Goal: Transaction & Acquisition: Purchase product/service

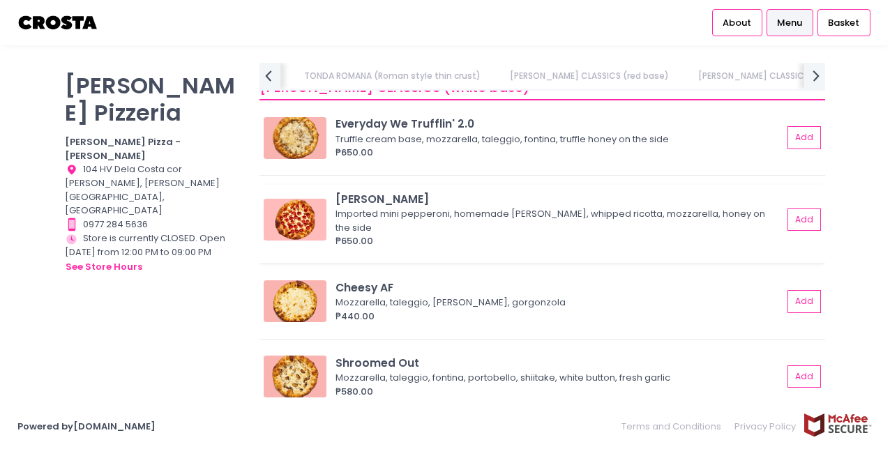
scroll to position [976, 0]
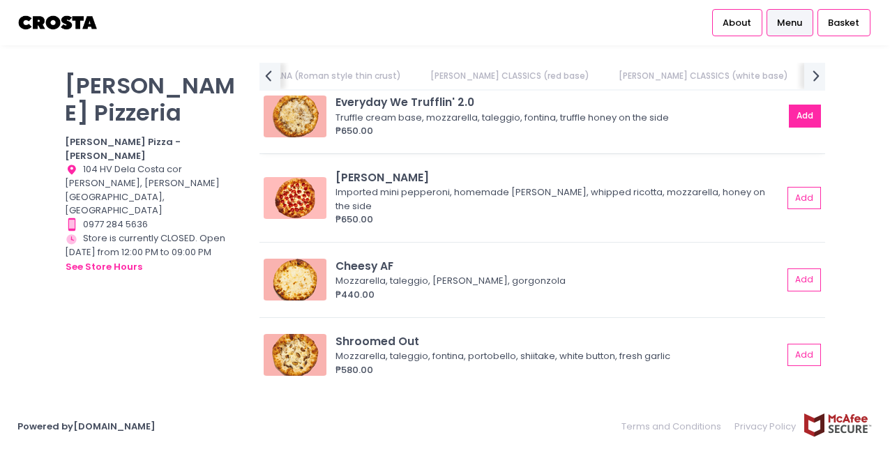
click at [798, 121] on button "Add" at bounding box center [805, 116] width 32 height 23
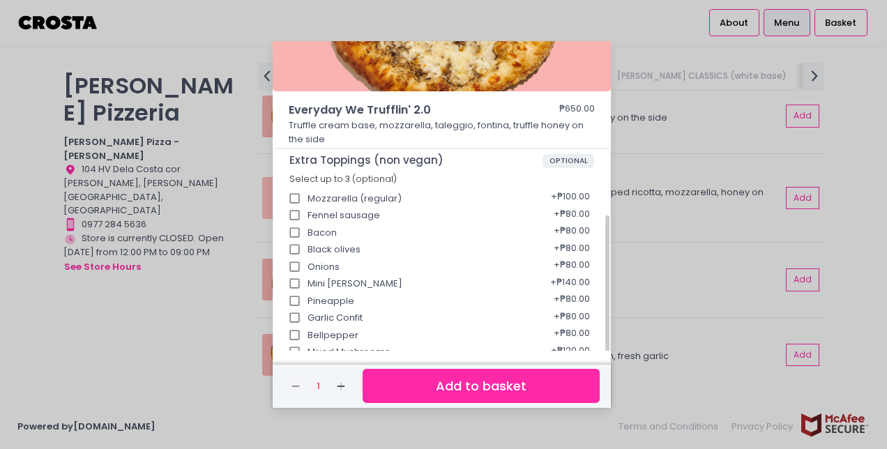
scroll to position [279, 0]
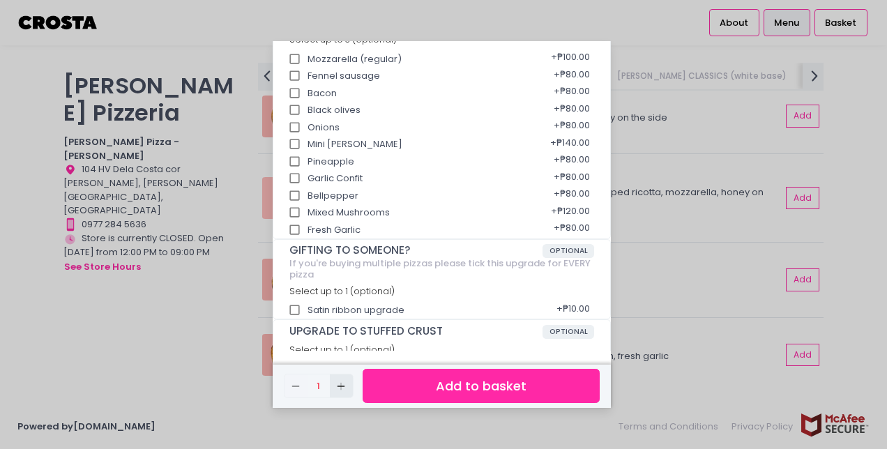
click at [342, 384] on icon "Add Created with Sketch." at bounding box center [340, 386] width 11 height 11
click at [492, 385] on button "Add to basket" at bounding box center [481, 386] width 237 height 34
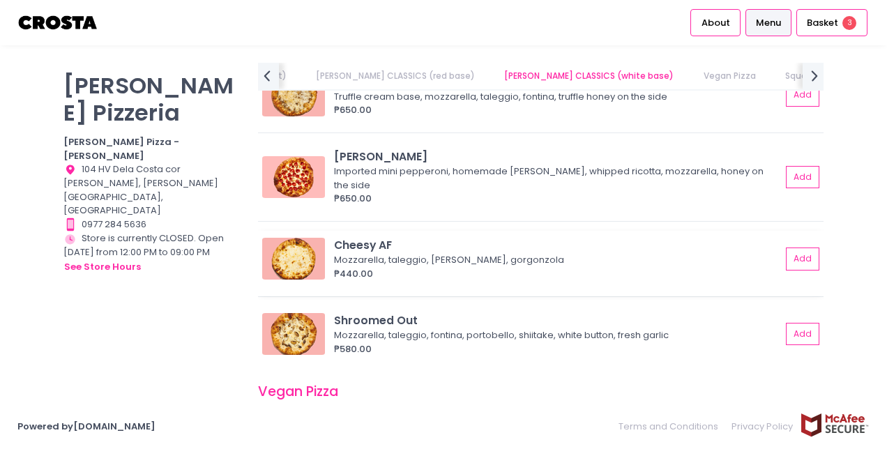
scroll to position [976, 0]
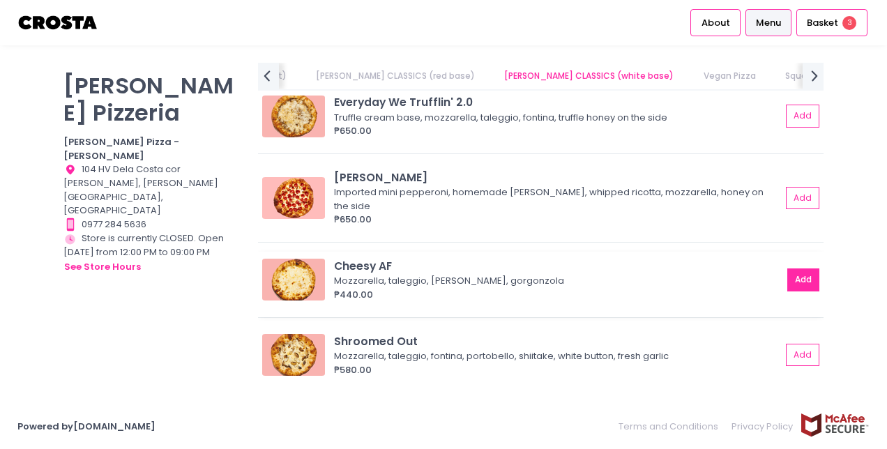
click at [787, 268] on button "Add" at bounding box center [803, 279] width 32 height 23
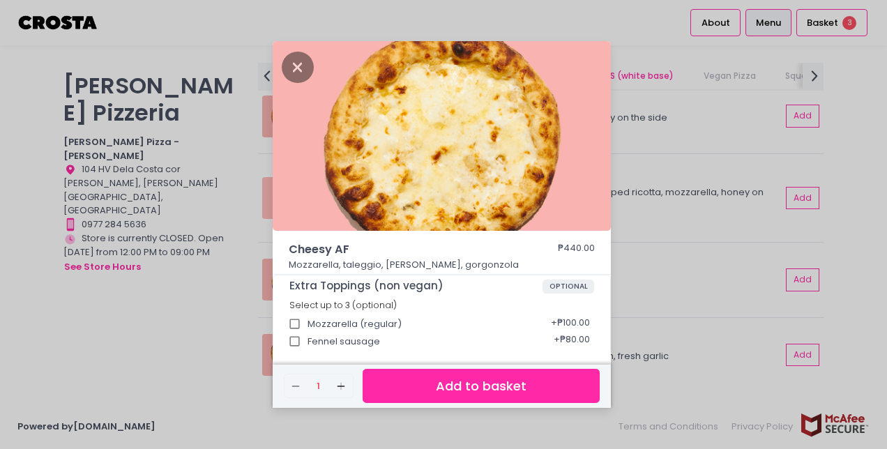
click at [455, 384] on button "Add to basket" at bounding box center [481, 386] width 237 height 34
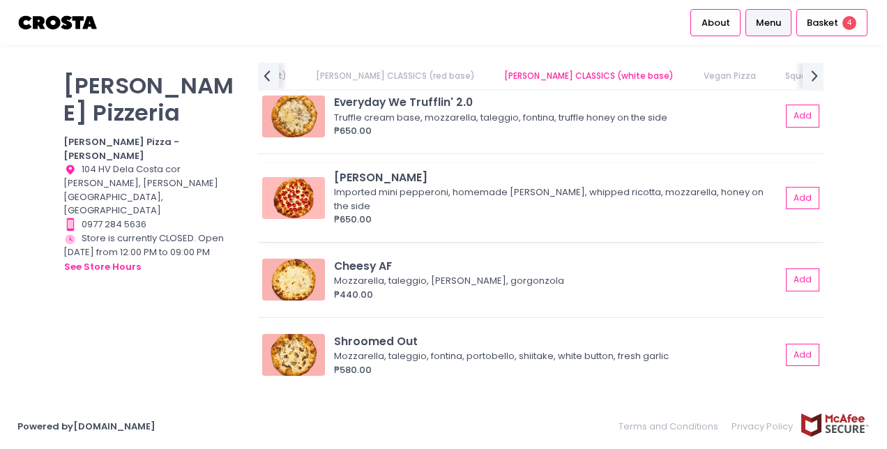
click at [372, 185] on div "Imported mini pepperoni, homemade [PERSON_NAME], whipped ricotta, mozzarella, h…" at bounding box center [555, 198] width 443 height 27
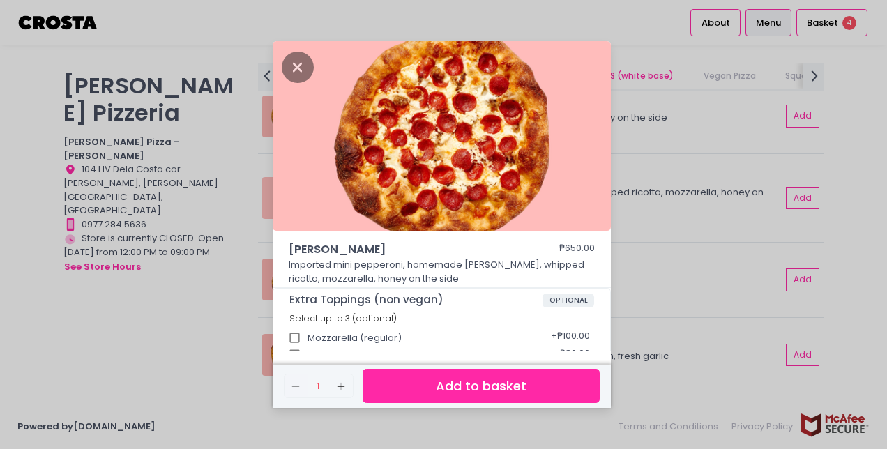
click at [473, 384] on button "Add to basket" at bounding box center [481, 386] width 237 height 34
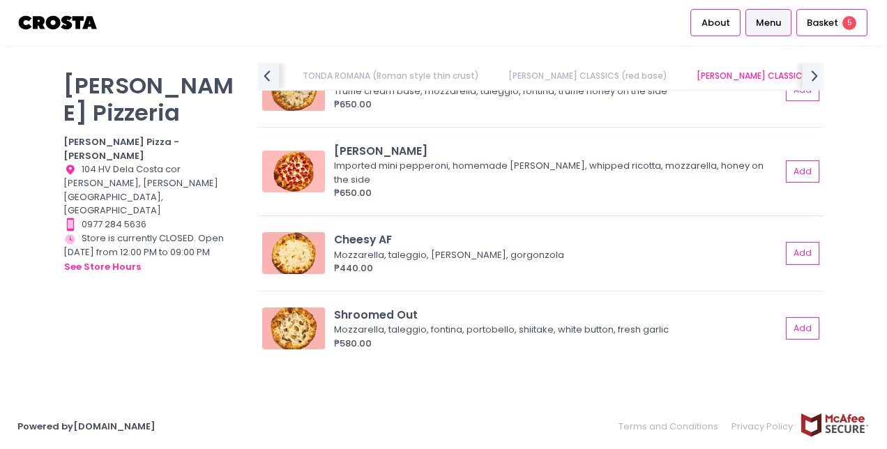
scroll to position [0, 308]
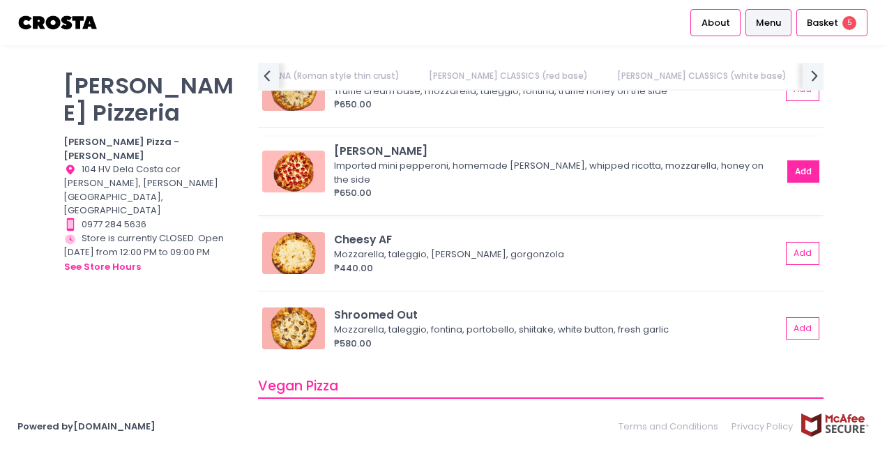
click at [787, 160] on button "Add" at bounding box center [803, 171] width 32 height 23
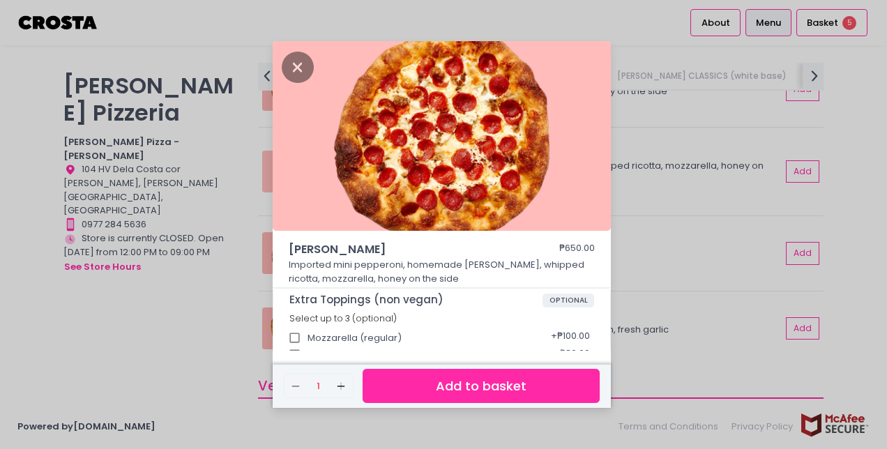
click at [485, 388] on button "Add to basket" at bounding box center [481, 386] width 237 height 34
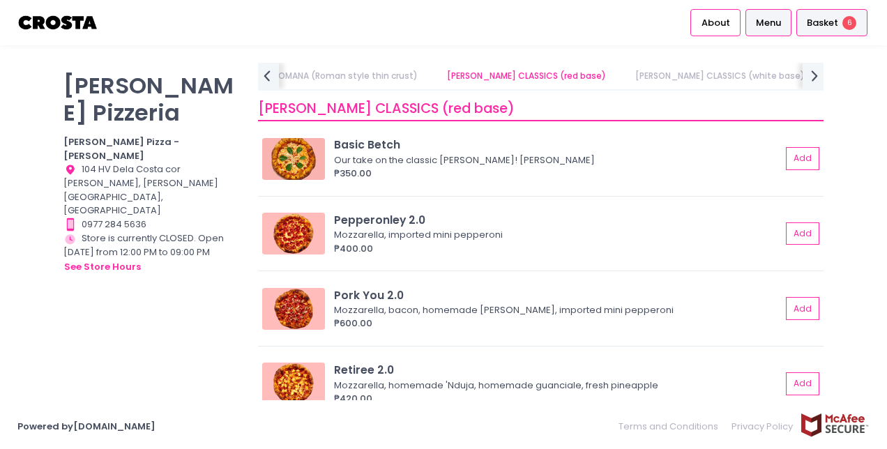
scroll to position [0, 0]
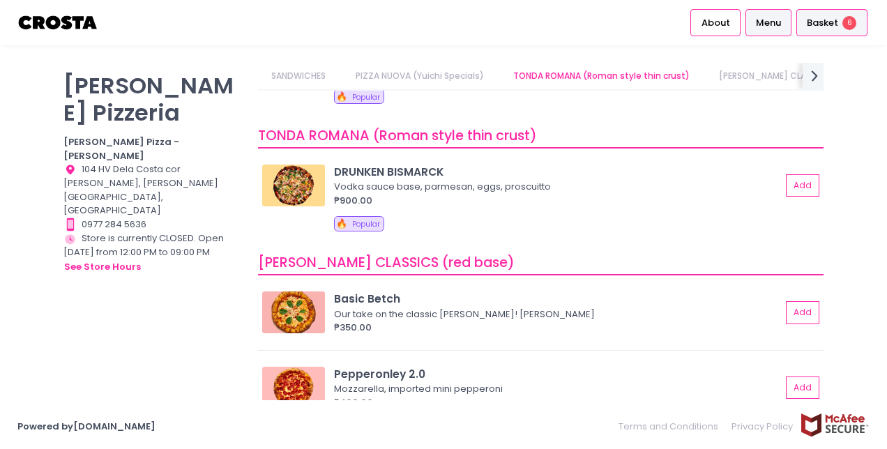
click at [817, 18] on span "Basket" at bounding box center [822, 23] width 31 height 14
select select "[DATE]"
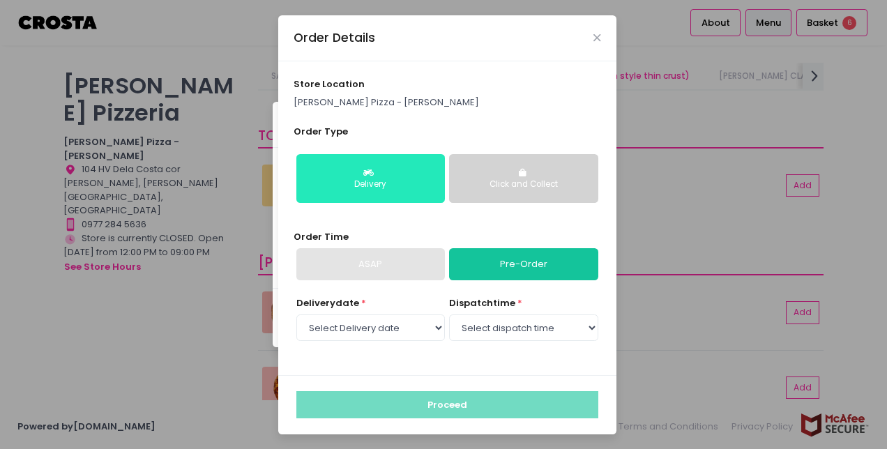
click at [336, 177] on button "Delivery" at bounding box center [370, 178] width 149 height 49
click at [365, 171] on icon "button" at bounding box center [370, 173] width 14 height 8
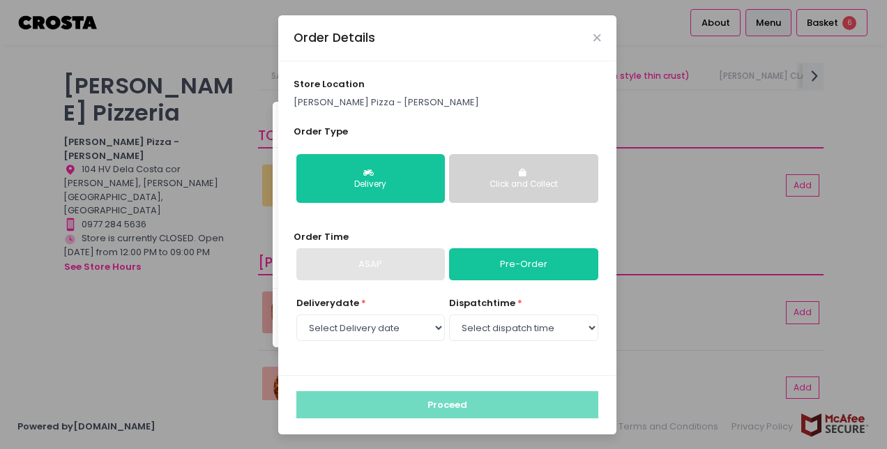
click at [539, 271] on link "Pre-Order" at bounding box center [523, 264] width 149 height 32
click at [526, 265] on link "Pre-Order" at bounding box center [523, 264] width 149 height 32
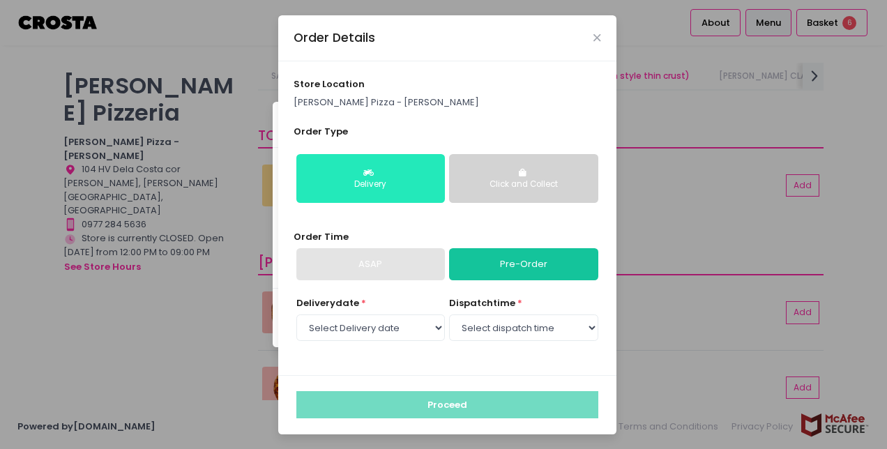
click at [363, 170] on icon "button" at bounding box center [370, 173] width 14 height 8
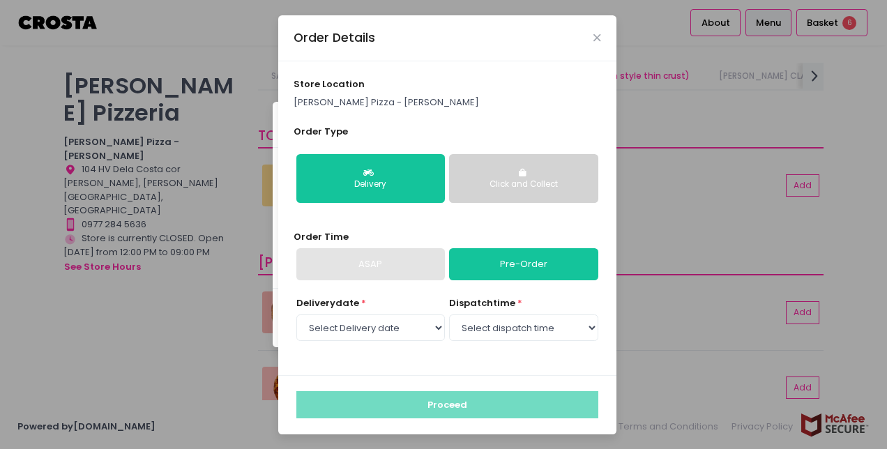
click at [489, 261] on link "Pre-Order" at bounding box center [523, 264] width 149 height 32
click at [520, 329] on select "Select dispatch time 12:00 PM - 12:30 PM 12:30 PM - 01:00 PM 01:00 PM - 01:30 P…" at bounding box center [523, 327] width 149 height 26
select select "13:30"
click at [449, 314] on select "Select dispatch time 12:00 PM - 12:30 PM 12:30 PM - 01:00 PM 01:00 PM - 01:30 P…" at bounding box center [523, 327] width 149 height 26
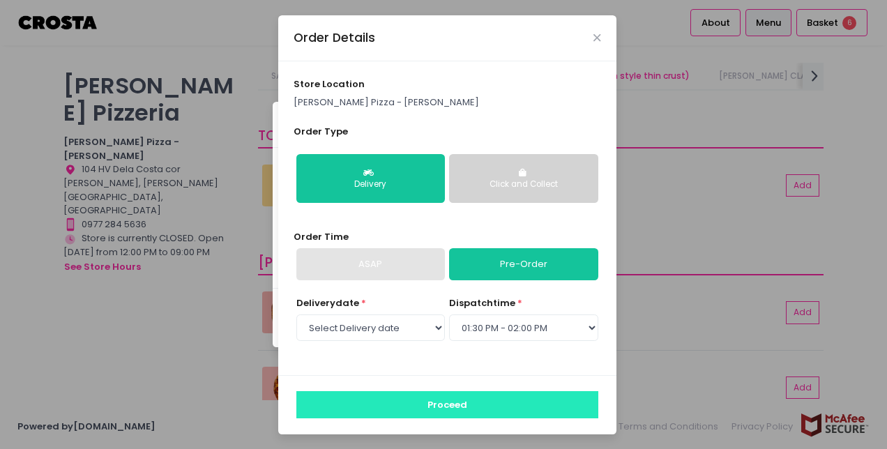
click at [444, 400] on button "Proceed" at bounding box center [447, 404] width 302 height 26
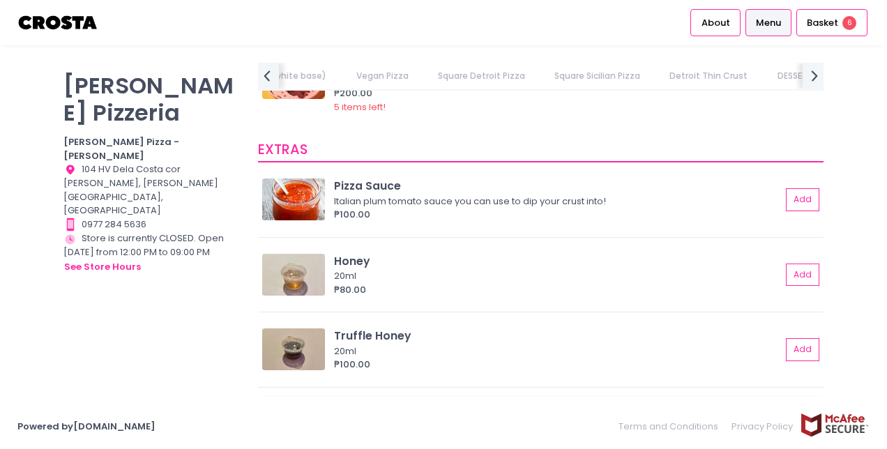
scroll to position [2996, 0]
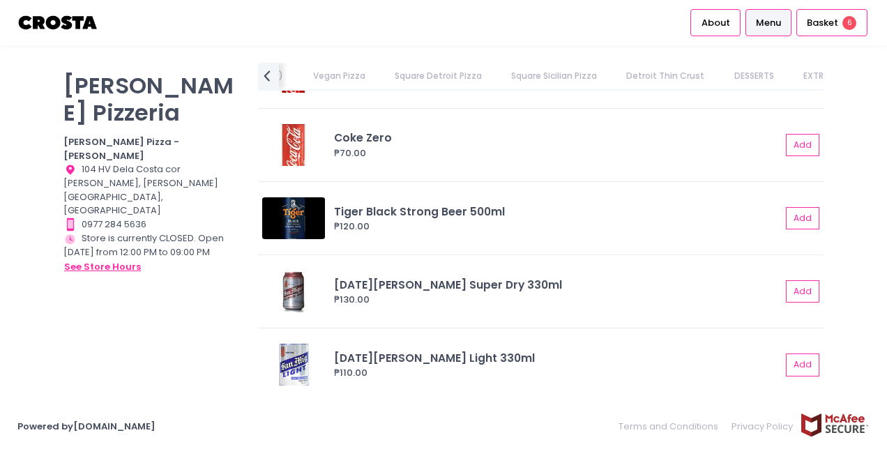
click at [96, 259] on button "see store hours" at bounding box center [102, 266] width 78 height 15
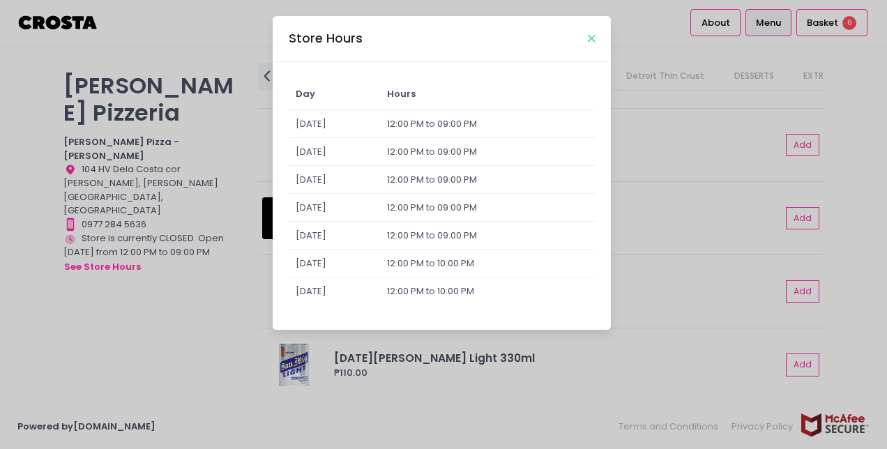
click at [591, 42] on icon "Close" at bounding box center [591, 38] width 7 height 10
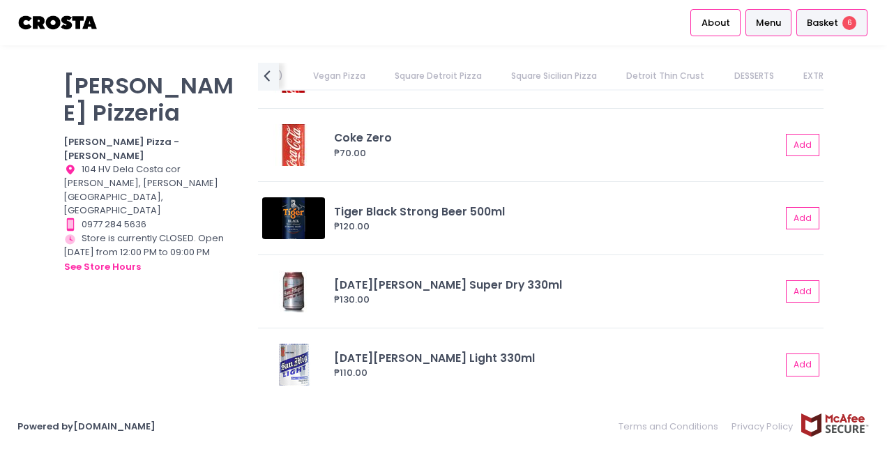
click at [828, 26] on span "Basket" at bounding box center [822, 23] width 31 height 14
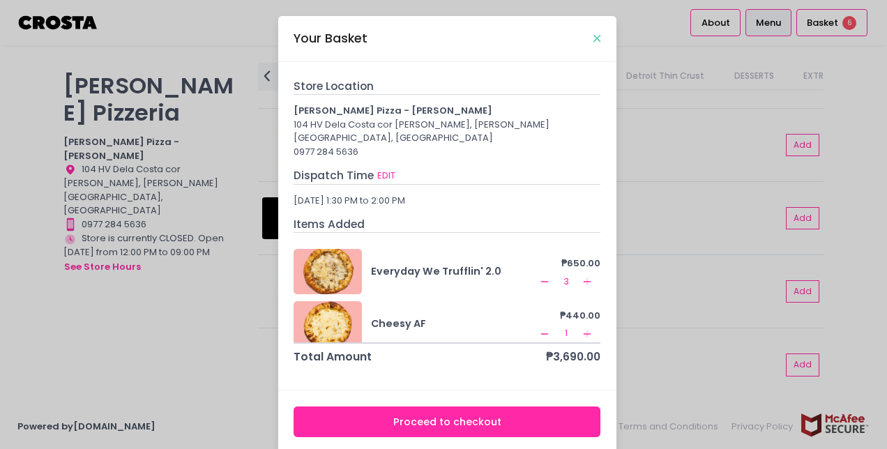
click at [593, 39] on icon "Close" at bounding box center [596, 38] width 7 height 10
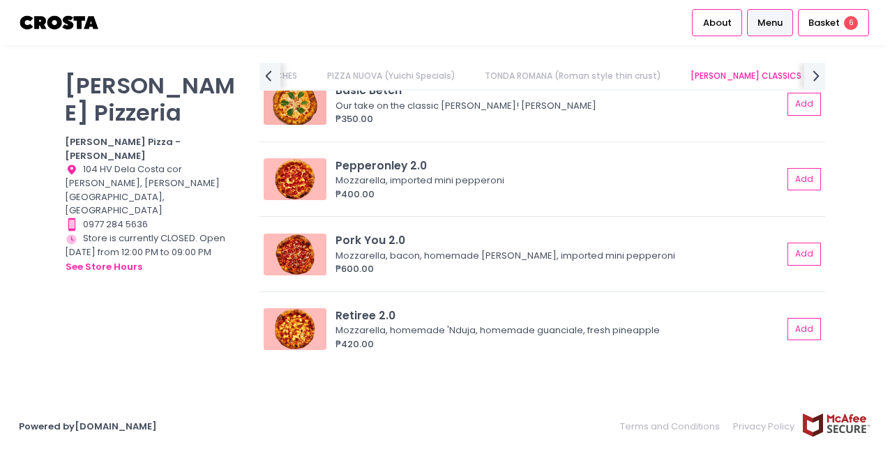
scroll to position [0, 229]
